Goal: Navigation & Orientation: Find specific page/section

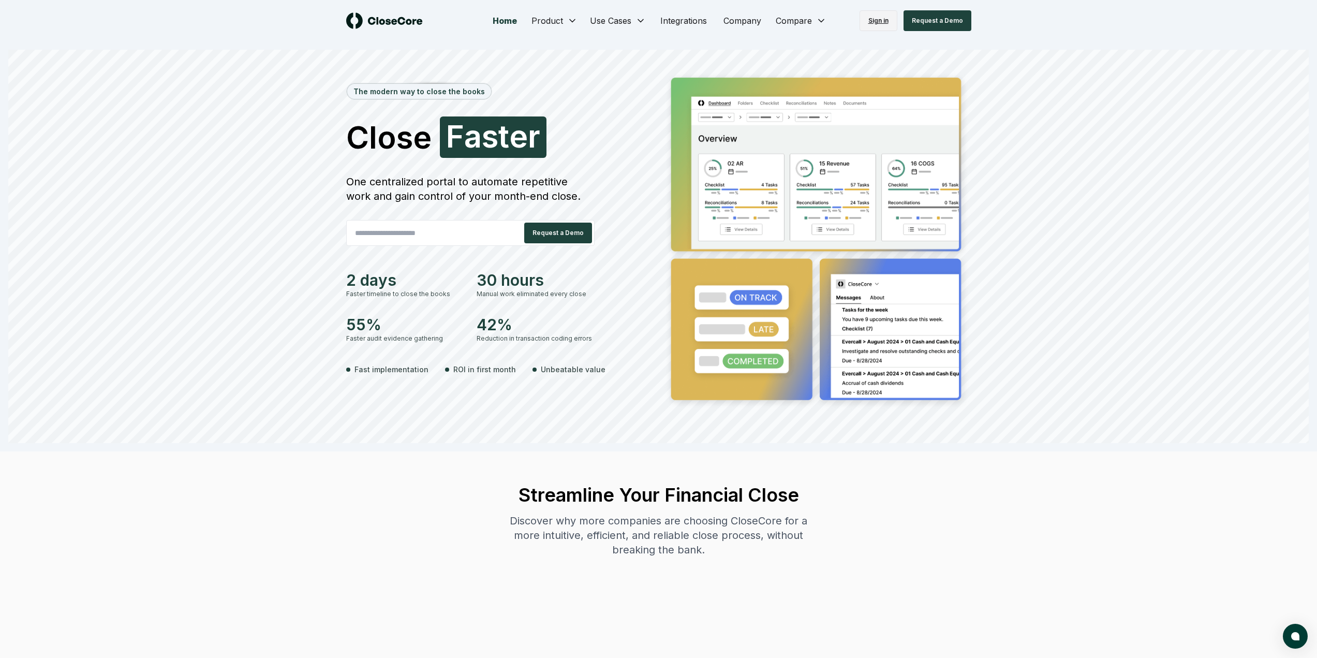
click at [891, 17] on link "Sign in" at bounding box center [878, 20] width 38 height 21
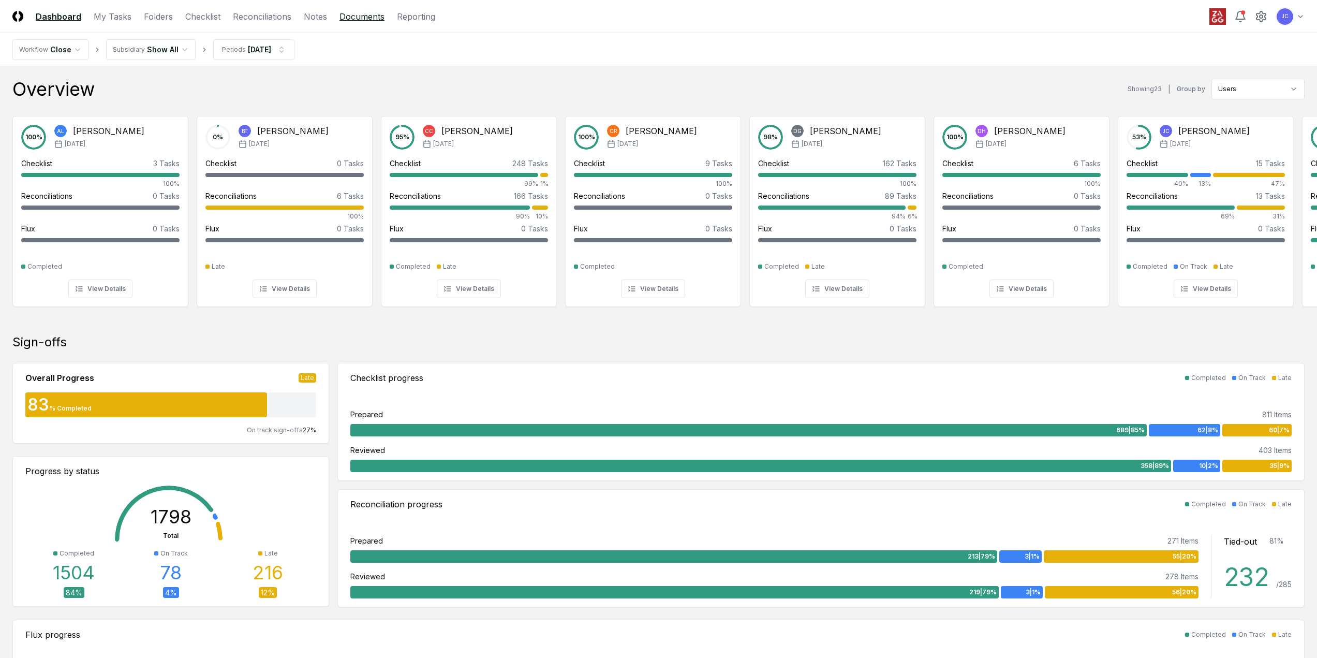
click at [355, 19] on link "Documents" at bounding box center [361, 16] width 45 height 12
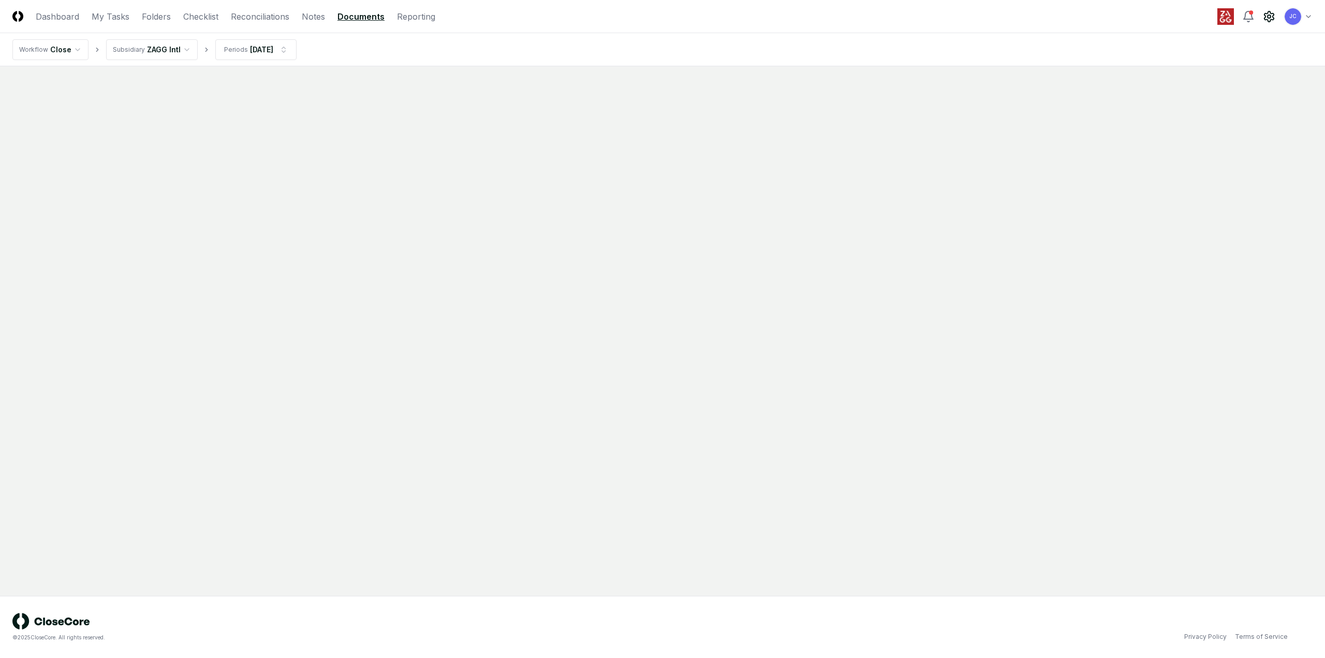
click at [1272, 20] on div "JC Toggle user menu" at bounding box center [1264, 16] width 95 height 19
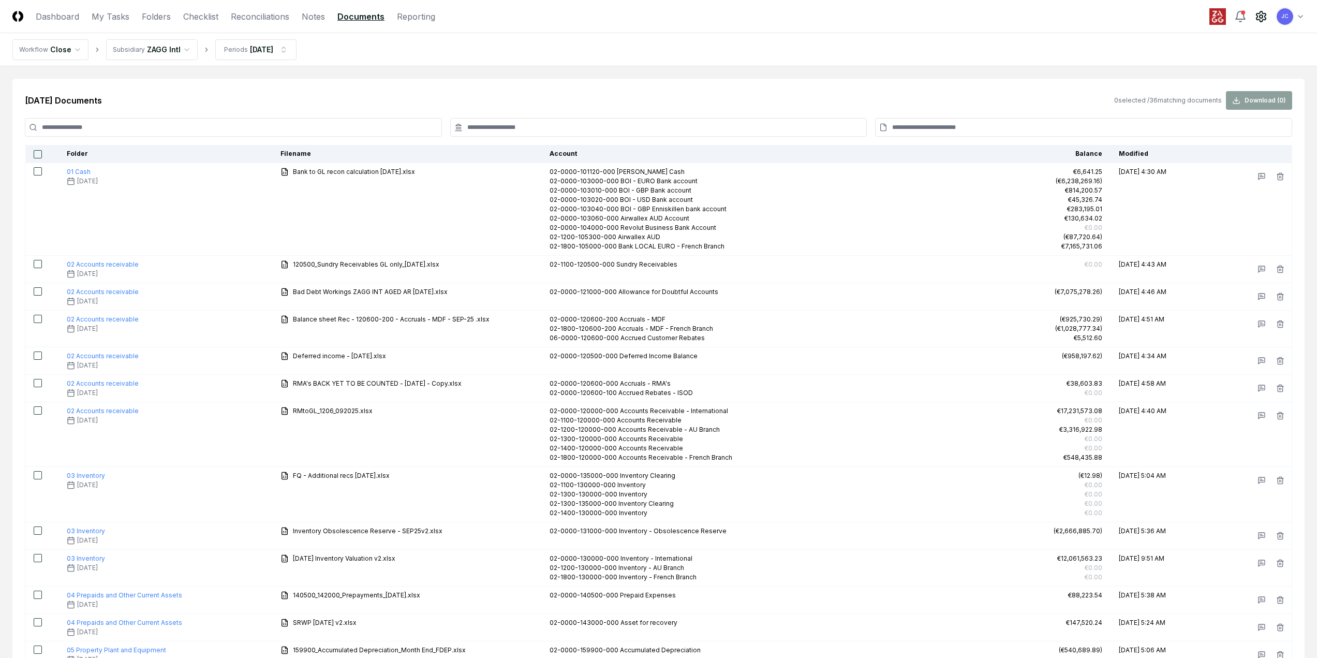
click at [1258, 16] on icon at bounding box center [1261, 16] width 12 height 12
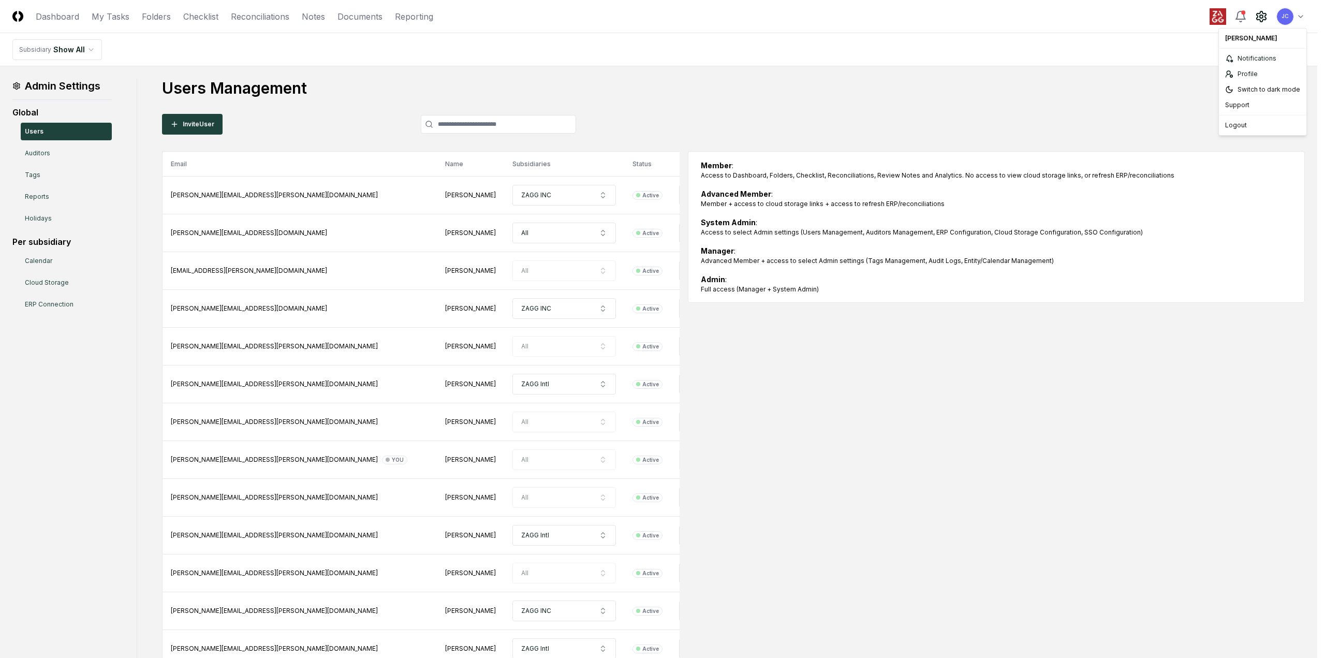
click at [1302, 17] on html "CloseCore Dashboard My Tasks Folders Checklist Reconciliations Notes Documents …" at bounding box center [662, 647] width 1325 height 1295
click at [1260, 12] on html "CloseCore Dashboard My Tasks Folders Checklist Reconciliations Notes Documents …" at bounding box center [662, 647] width 1325 height 1295
click at [1260, 12] on icon at bounding box center [1260, 16] width 9 height 10
click at [494, 53] on nav "Subsidiary Show All" at bounding box center [658, 49] width 1317 height 33
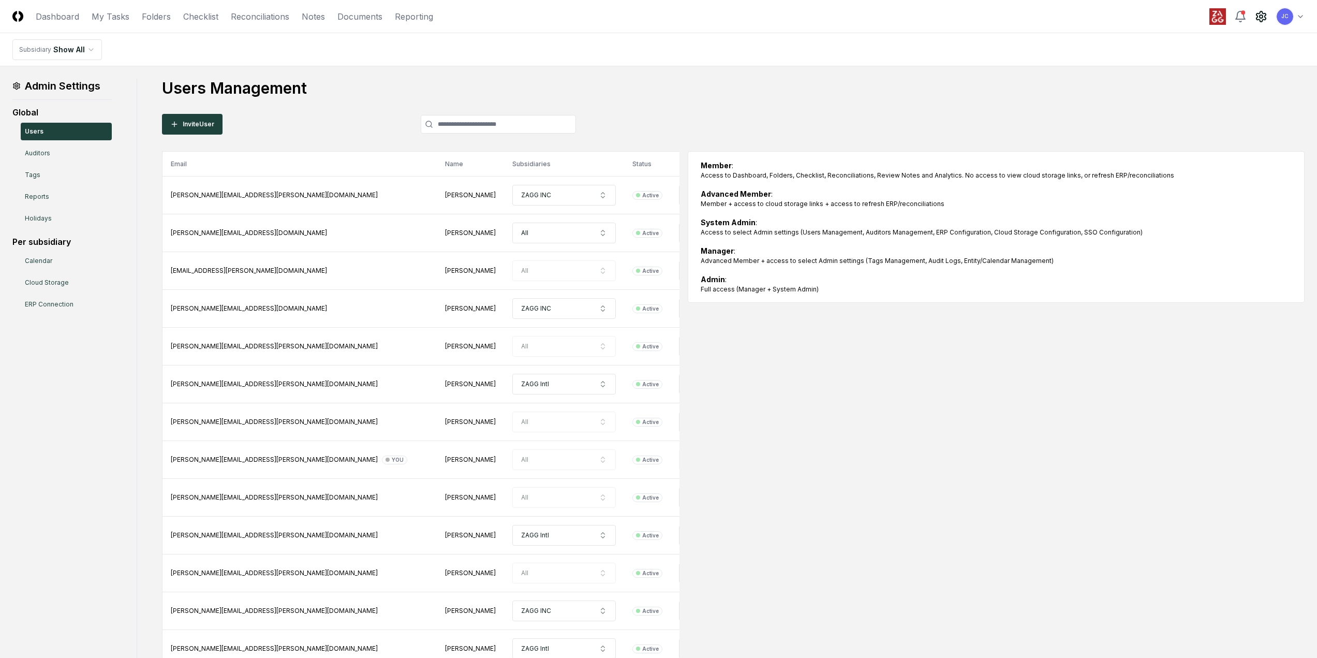
click at [1261, 21] on icon at bounding box center [1260, 16] width 9 height 10
click at [1288, 17] on html "CloseCore Dashboard My Tasks Folders Checklist Reconciliations Notes Documents …" at bounding box center [658, 647] width 1317 height 1295
click at [1170, 26] on html "CloseCore Dashboard My Tasks Folders Checklist Reconciliations Notes Documents …" at bounding box center [662, 647] width 1325 height 1295
drag, startPoint x: 49, startPoint y: 18, endPoint x: 22, endPoint y: 17, distance: 26.4
click at [49, 17] on link "Dashboard" at bounding box center [57, 16] width 43 height 12
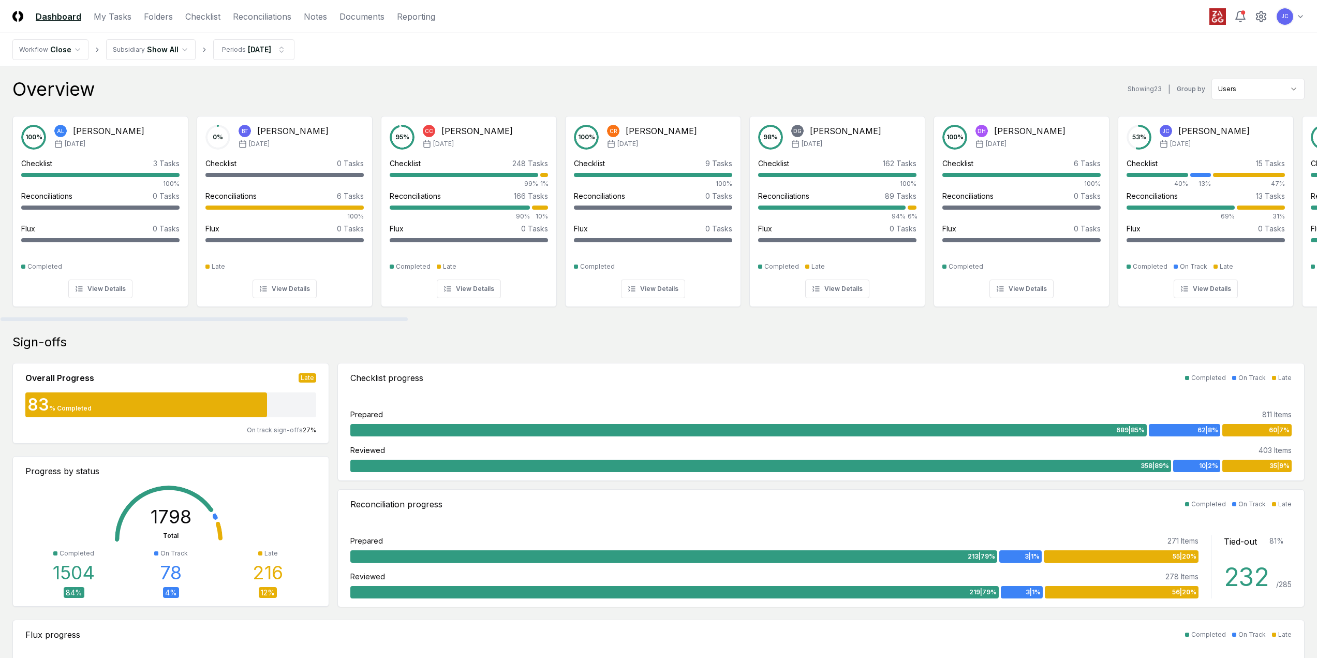
click at [17, 22] on nav "CloseCore Dashboard My Tasks Folders Checklist Reconciliations Notes Documents …" at bounding box center [223, 16] width 423 height 12
click at [20, 14] on img at bounding box center [17, 16] width 11 height 11
click at [1260, 14] on icon at bounding box center [1261, 16] width 12 height 12
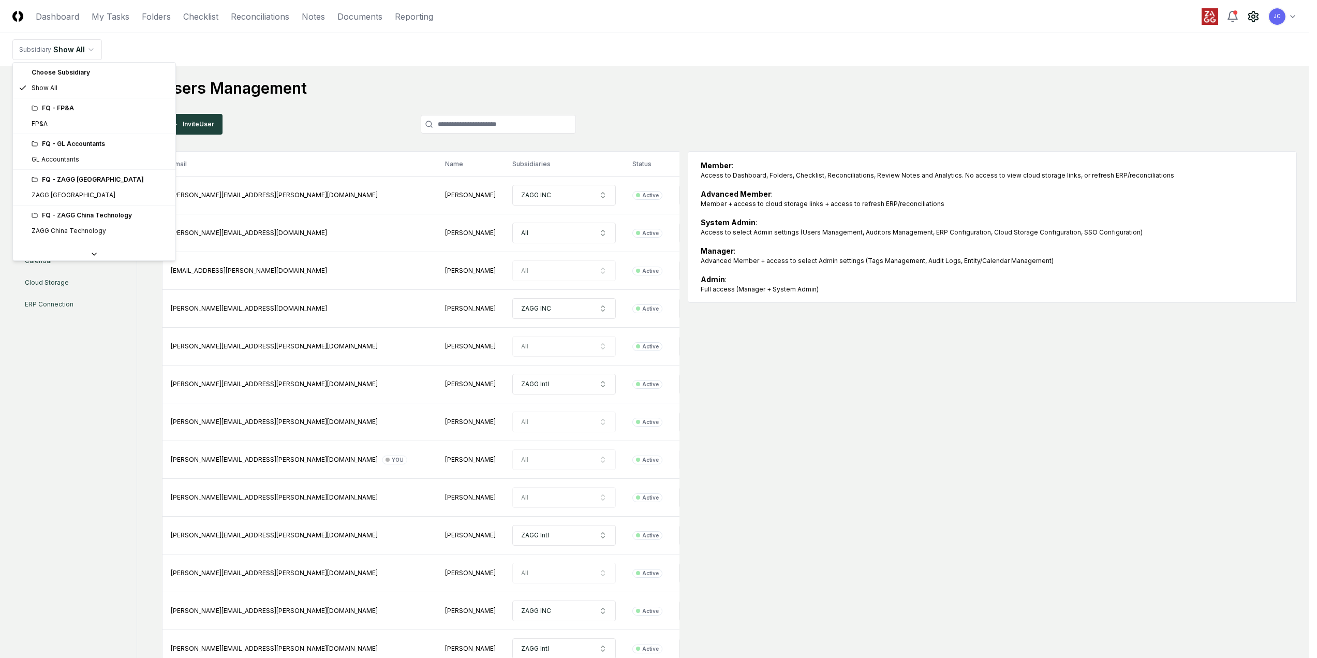
click at [87, 52] on html "CloseCore Dashboard My Tasks Folders Checklist Reconciliations Notes Documents …" at bounding box center [658, 647] width 1317 height 1295
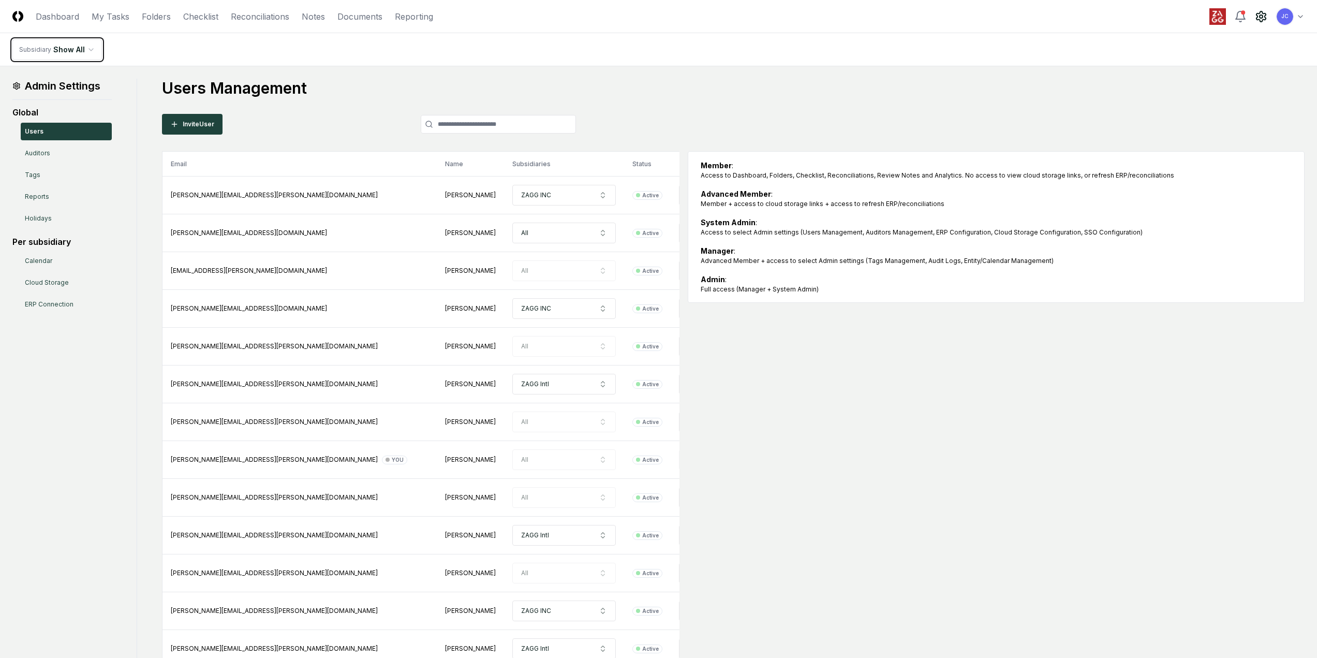
click at [87, 52] on html "CloseCore Dashboard My Tasks Folders Checklist Reconciliations Notes Documents …" at bounding box center [658, 647] width 1317 height 1295
click at [235, 81] on h1 "Users Management" at bounding box center [733, 88] width 1143 height 19
click at [45, 147] on link "Auditors" at bounding box center [66, 153] width 91 height 18
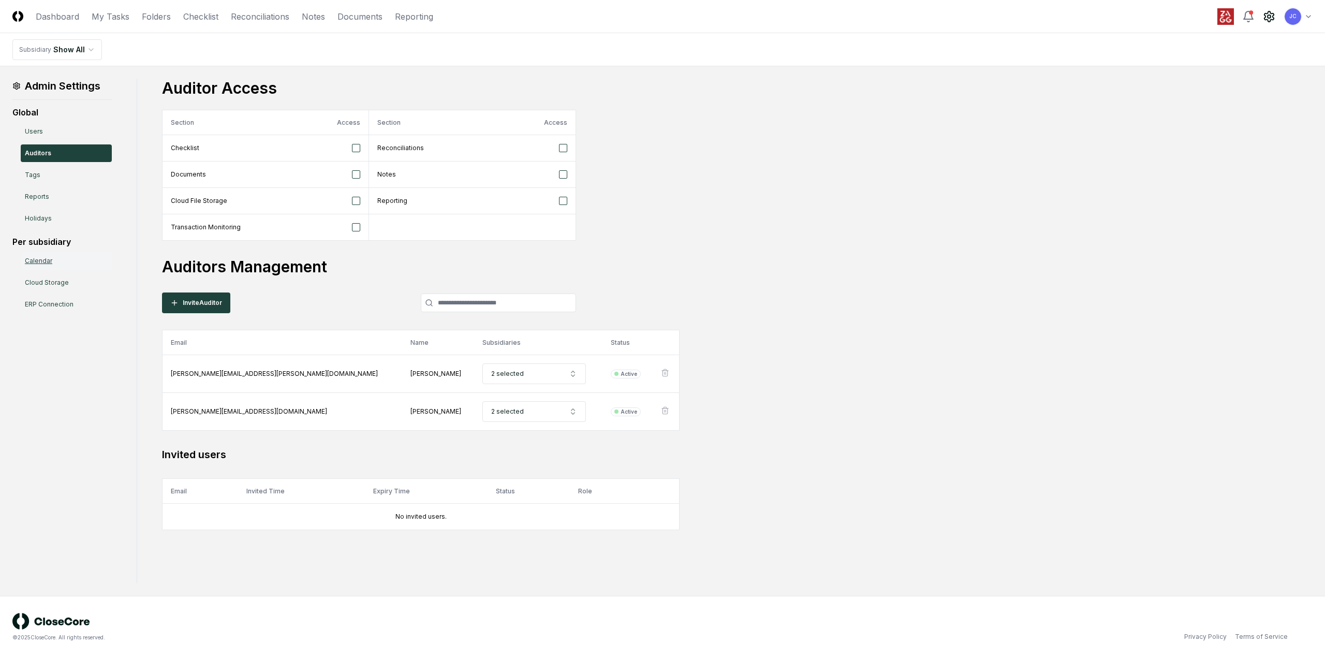
click at [45, 264] on link "Calendar" at bounding box center [66, 261] width 91 height 18
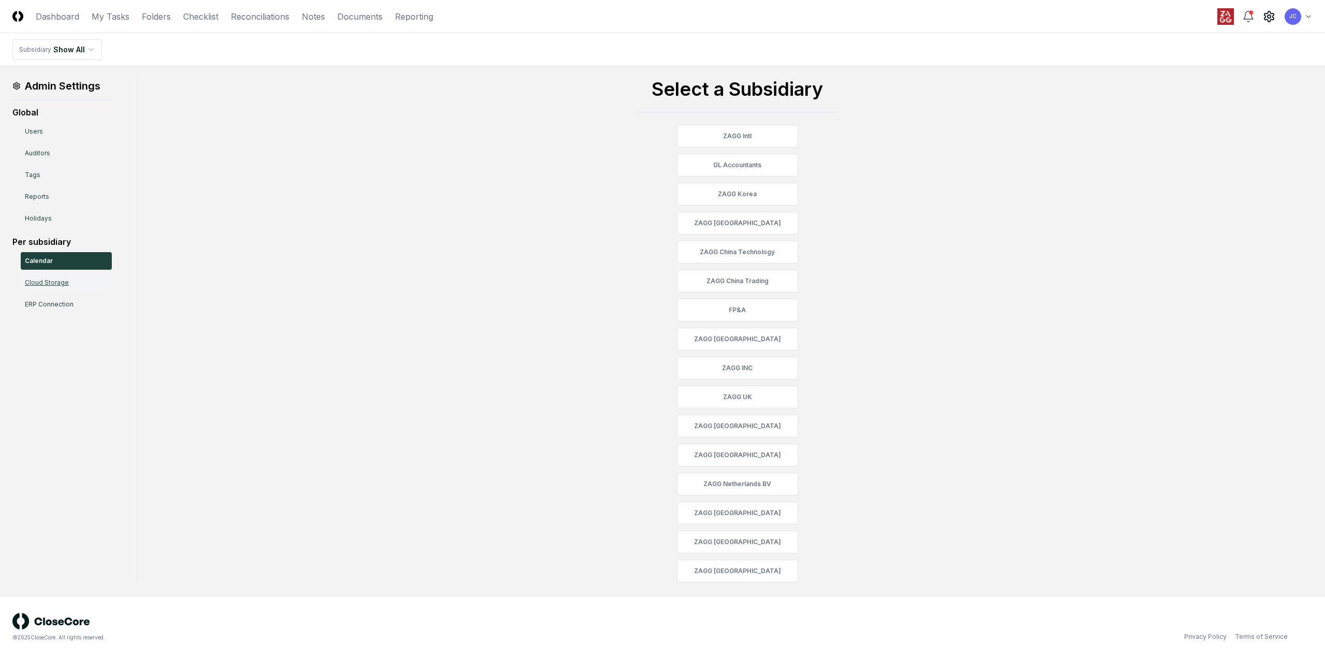
click at [50, 282] on link "Cloud Storage" at bounding box center [66, 283] width 91 height 18
click at [53, 302] on link "ERP Connection" at bounding box center [66, 304] width 91 height 18
click at [53, 263] on link "Calendar" at bounding box center [66, 261] width 91 height 18
click at [47, 84] on h1 "Admin Settings" at bounding box center [61, 86] width 99 height 14
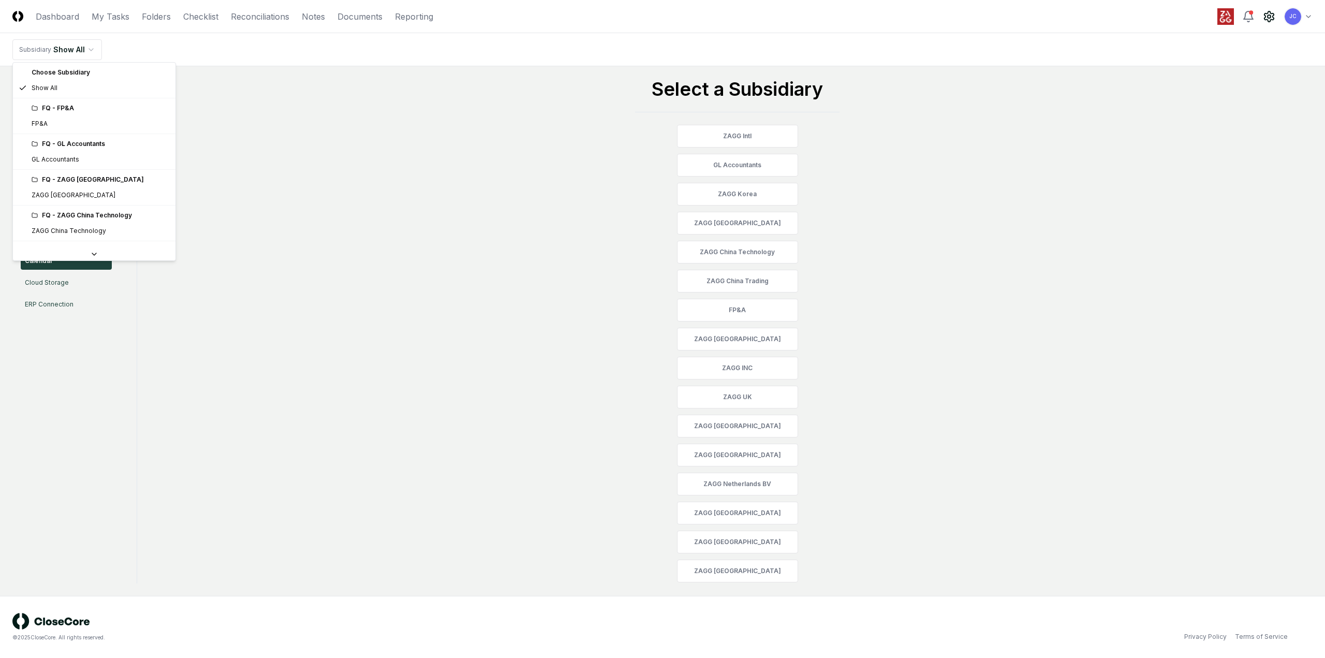
click at [67, 50] on html "CloseCore Dashboard My Tasks Folders Checklist Reconciliations Notes Documents …" at bounding box center [662, 329] width 1325 height 658
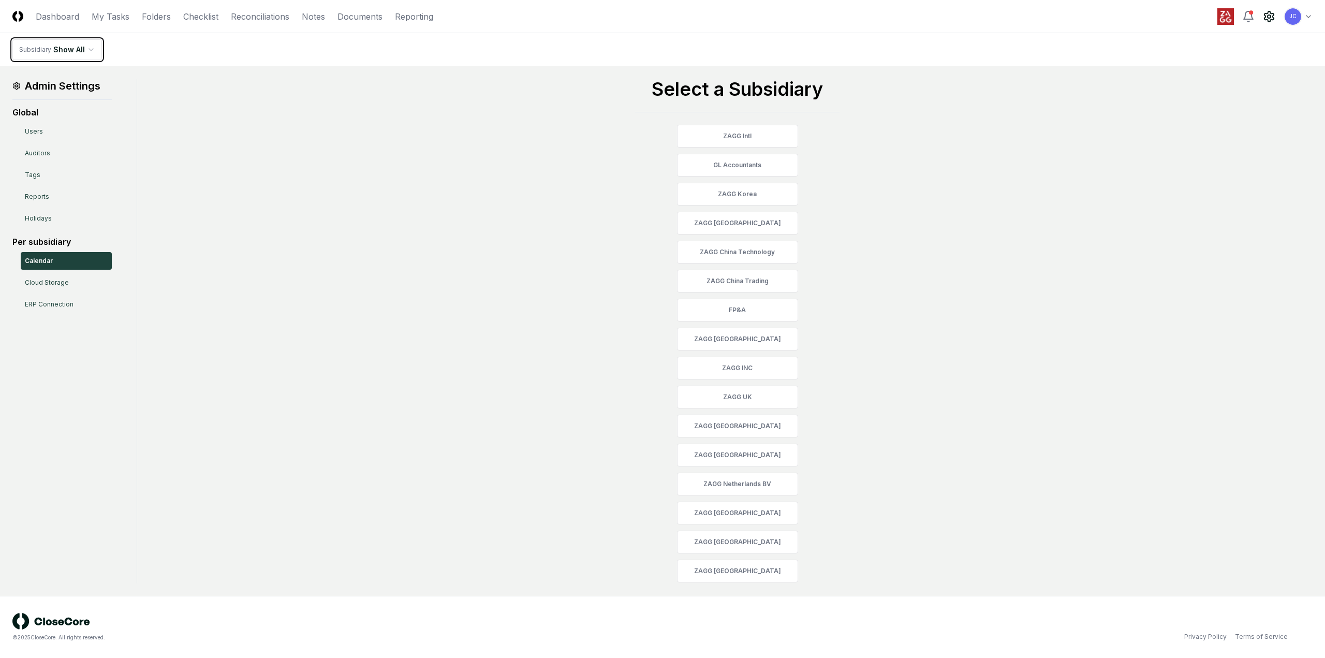
click at [67, 50] on html "CloseCore Dashboard My Tasks Folders Checklist Reconciliations Notes Documents …" at bounding box center [662, 329] width 1325 height 658
click at [208, 18] on link "Checklist" at bounding box center [200, 16] width 35 height 12
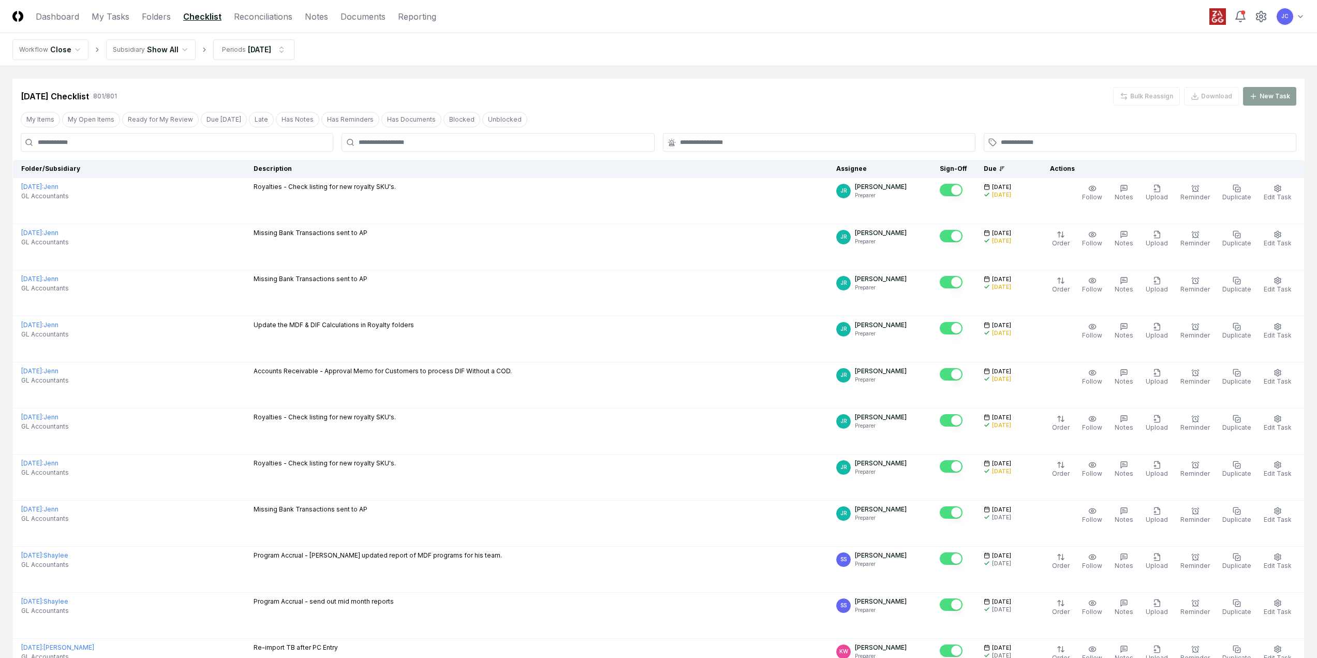
click at [1305, 17] on header "CloseCore Dashboard My Tasks Folders Checklist Reconciliations Notes Documents …" at bounding box center [658, 16] width 1317 height 33
click at [179, 81] on div "[DATE] Checklist 801 / 801 Bulk Reassign Download New Task" at bounding box center [658, 92] width 1292 height 27
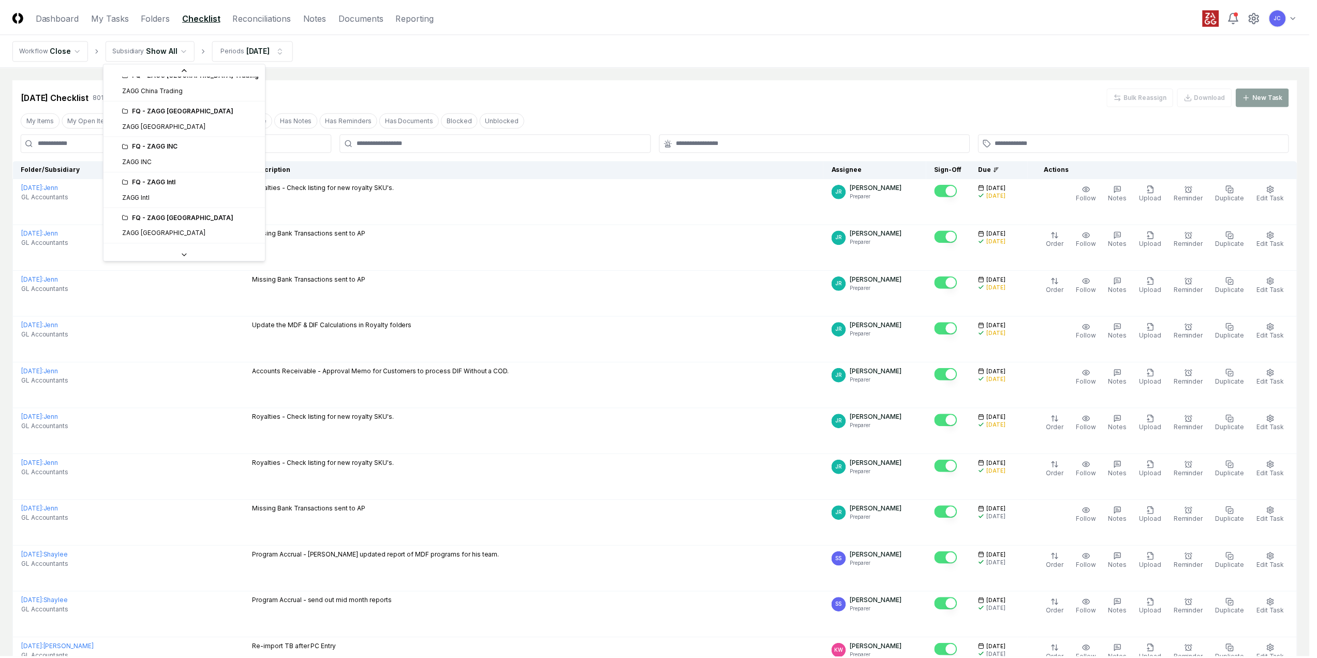
scroll to position [207, 0]
click at [165, 129] on div "FQ - ZAGG INC" at bounding box center [192, 127] width 138 height 9
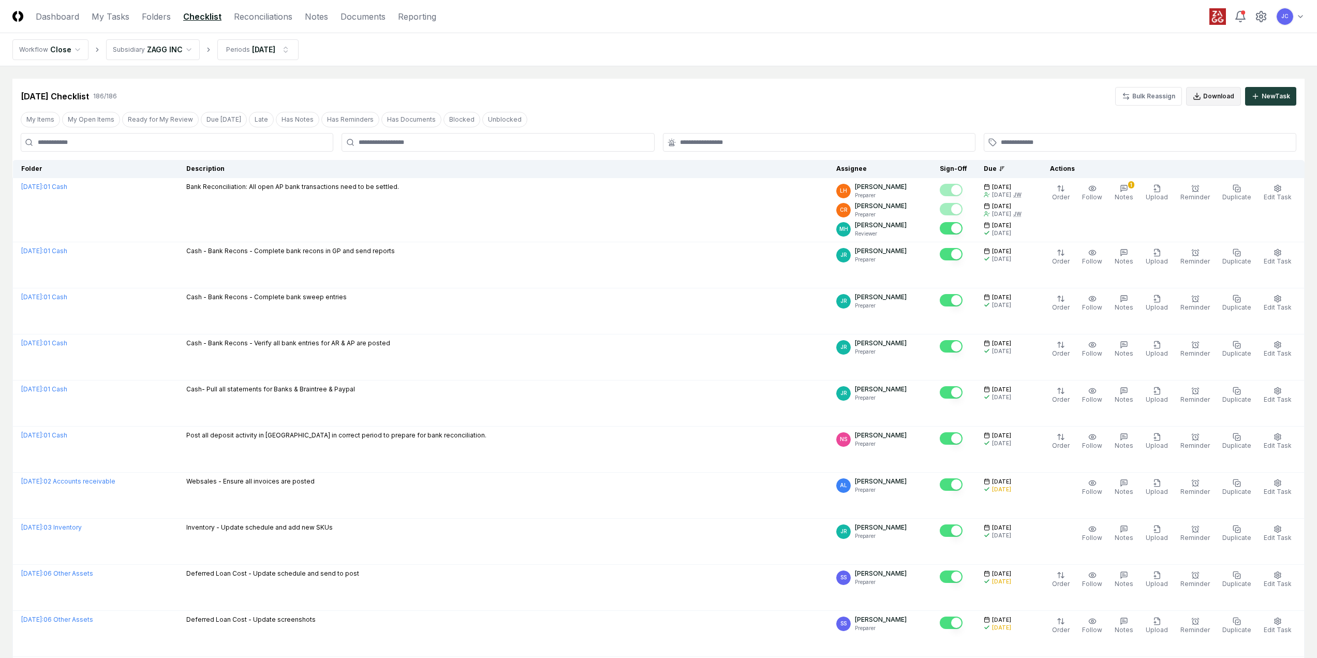
click at [1208, 99] on button "Download" at bounding box center [1213, 96] width 55 height 19
click at [269, 18] on link "Reconciliations" at bounding box center [263, 16] width 58 height 12
